Goal: Ask a question: Seek information or help from site administrators or community

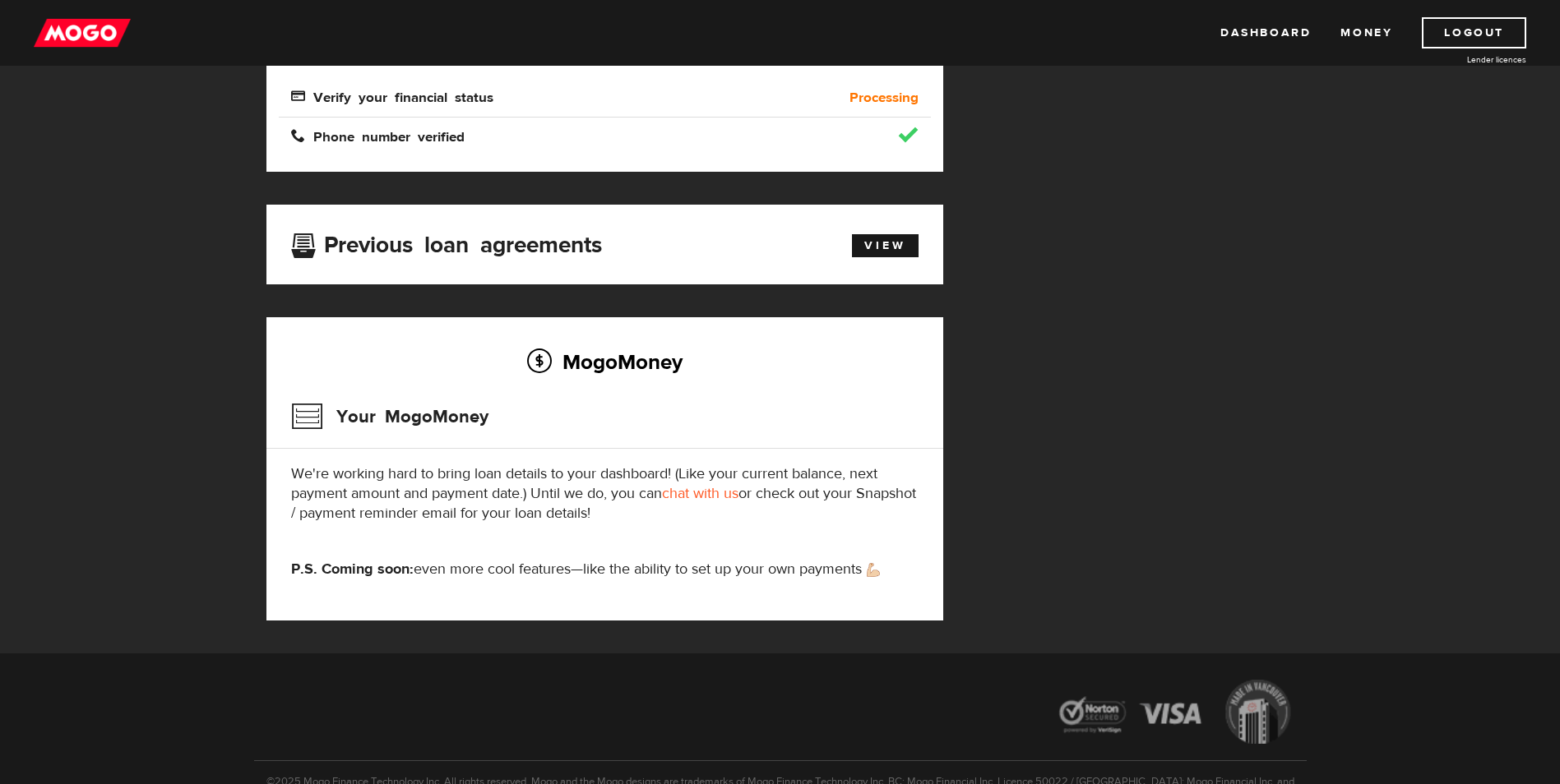
scroll to position [540, 0]
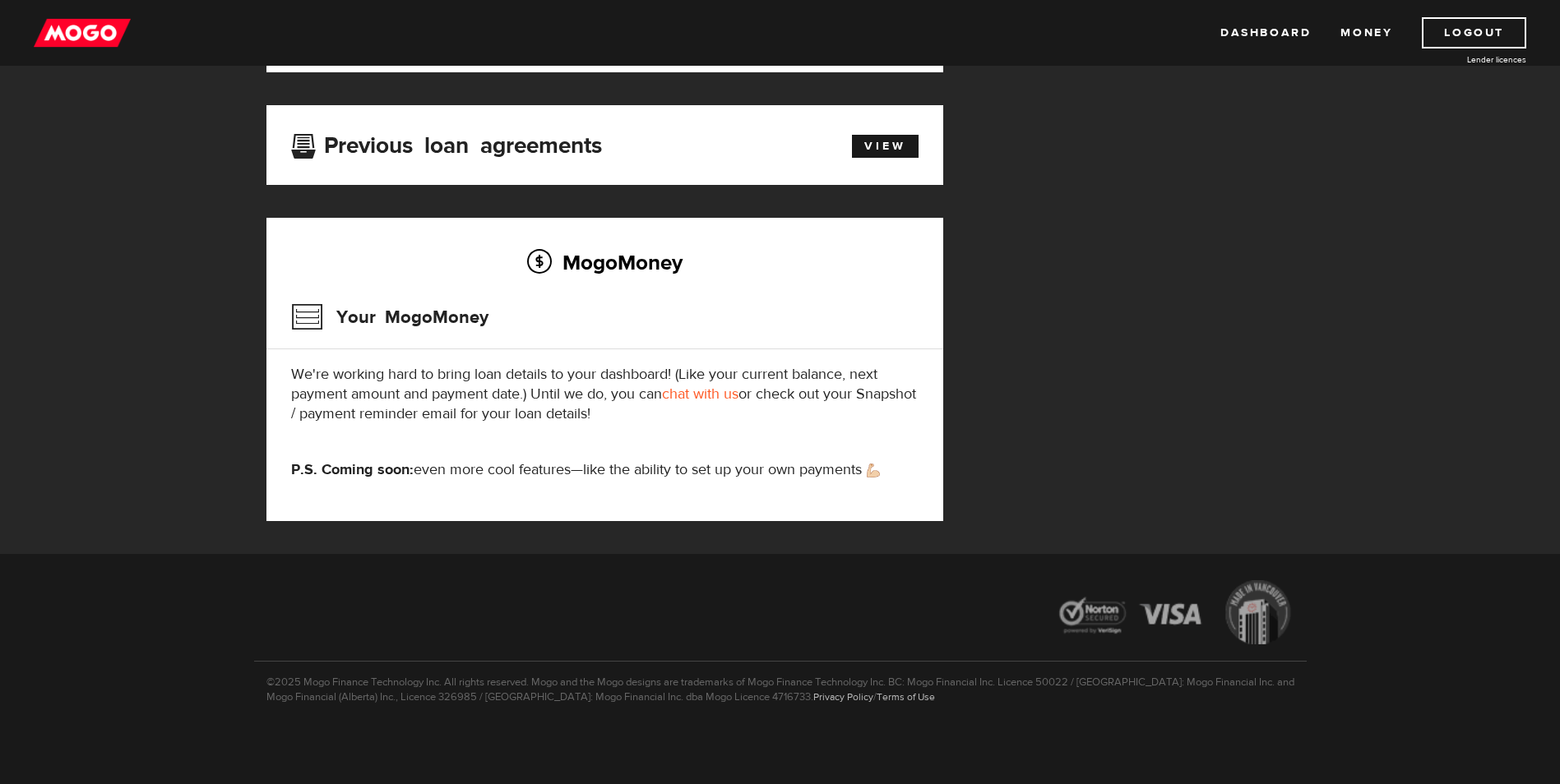
click at [716, 396] on link "chat with us" at bounding box center [700, 395] width 77 height 19
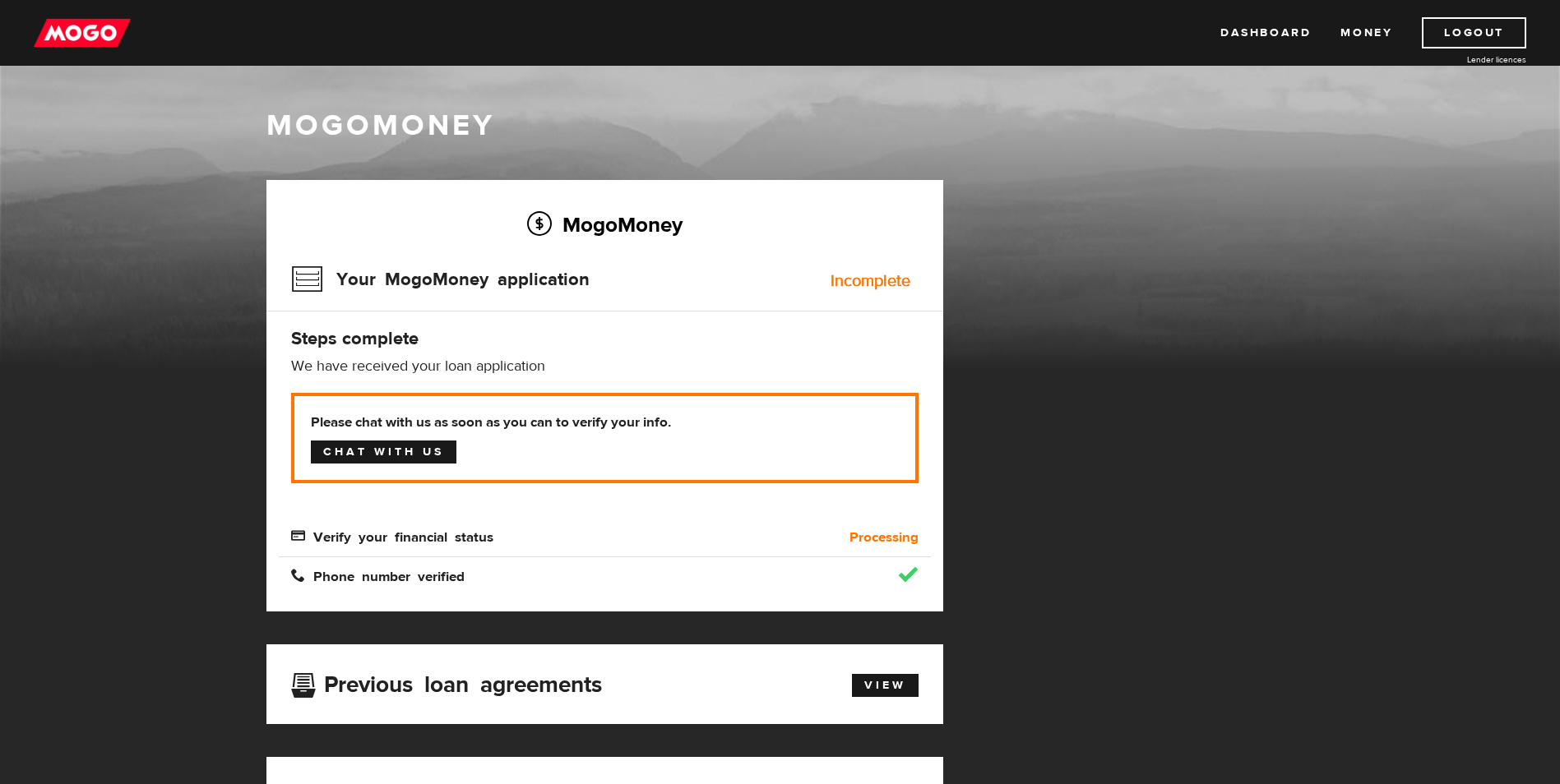
click at [337, 444] on link "Chat with us" at bounding box center [384, 452] width 146 height 23
click at [433, 457] on link "Chat with us" at bounding box center [384, 452] width 146 height 23
click at [70, 34] on img at bounding box center [82, 33] width 97 height 32
click at [379, 444] on link "Chat with us" at bounding box center [384, 452] width 146 height 23
